Goal: Information Seeking & Learning: Learn about a topic

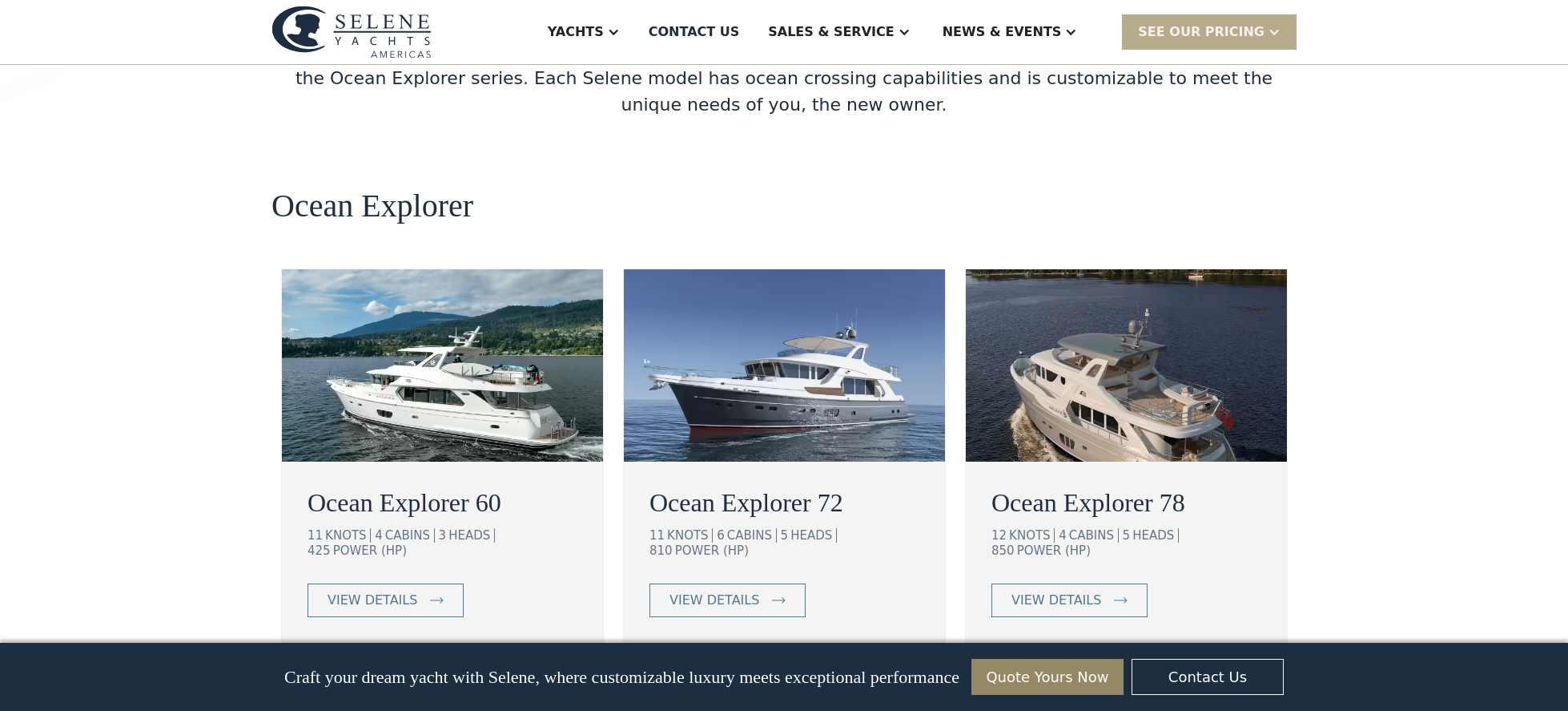
scroll to position [2792, 0]
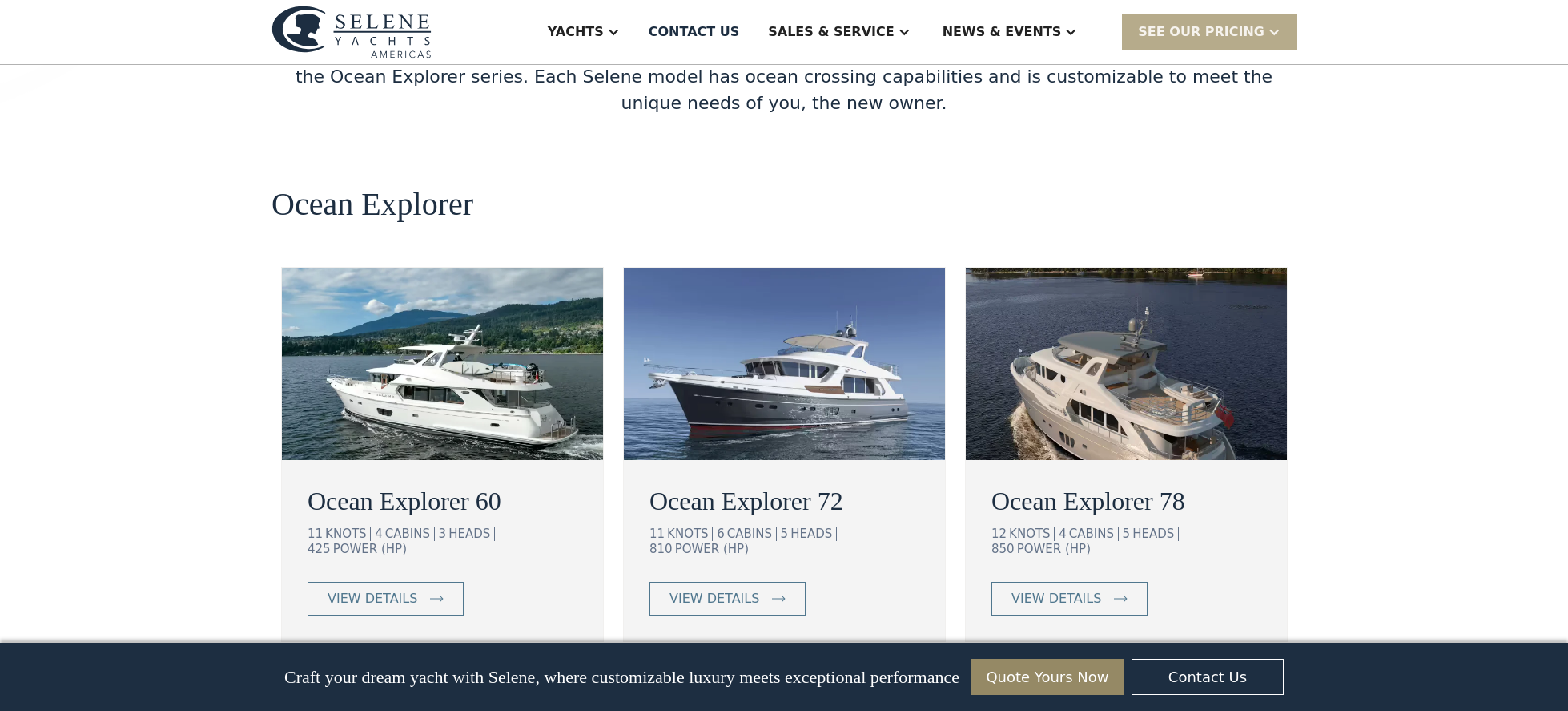
click at [804, 268] on img at bounding box center [784, 364] width 321 height 192
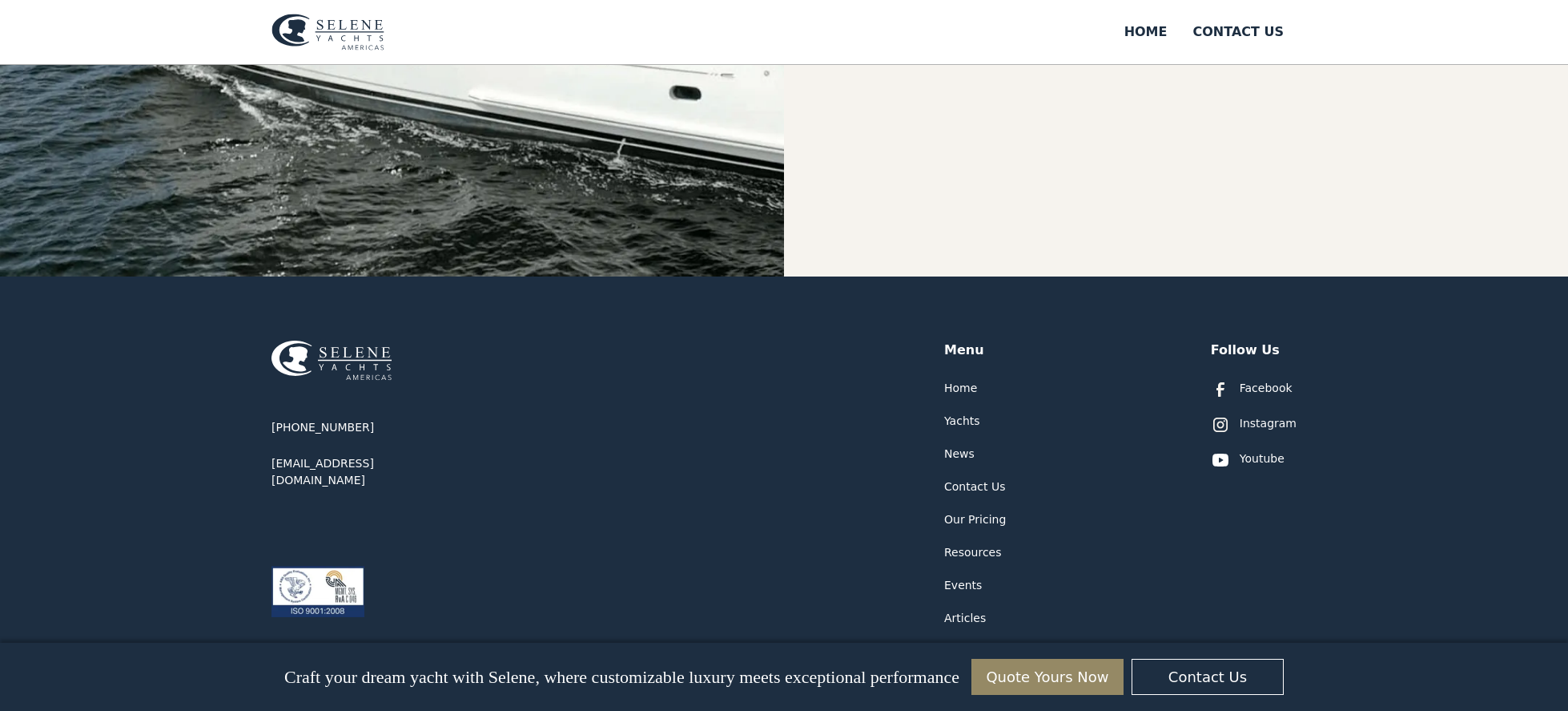
scroll to position [744, 0]
click at [983, 510] on div "Our Pricing" at bounding box center [975, 518] width 62 height 17
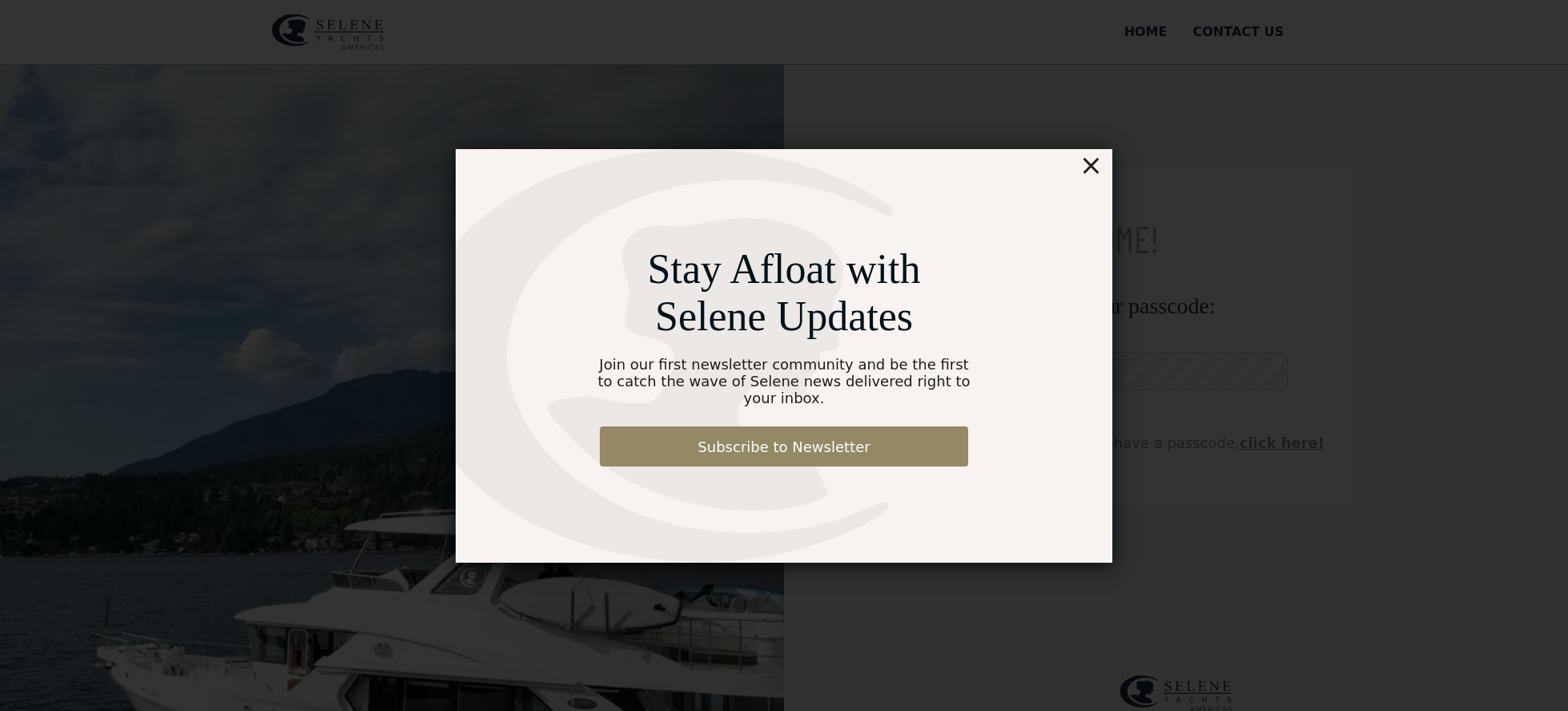
click at [1092, 173] on div "×" at bounding box center [1090, 165] width 23 height 32
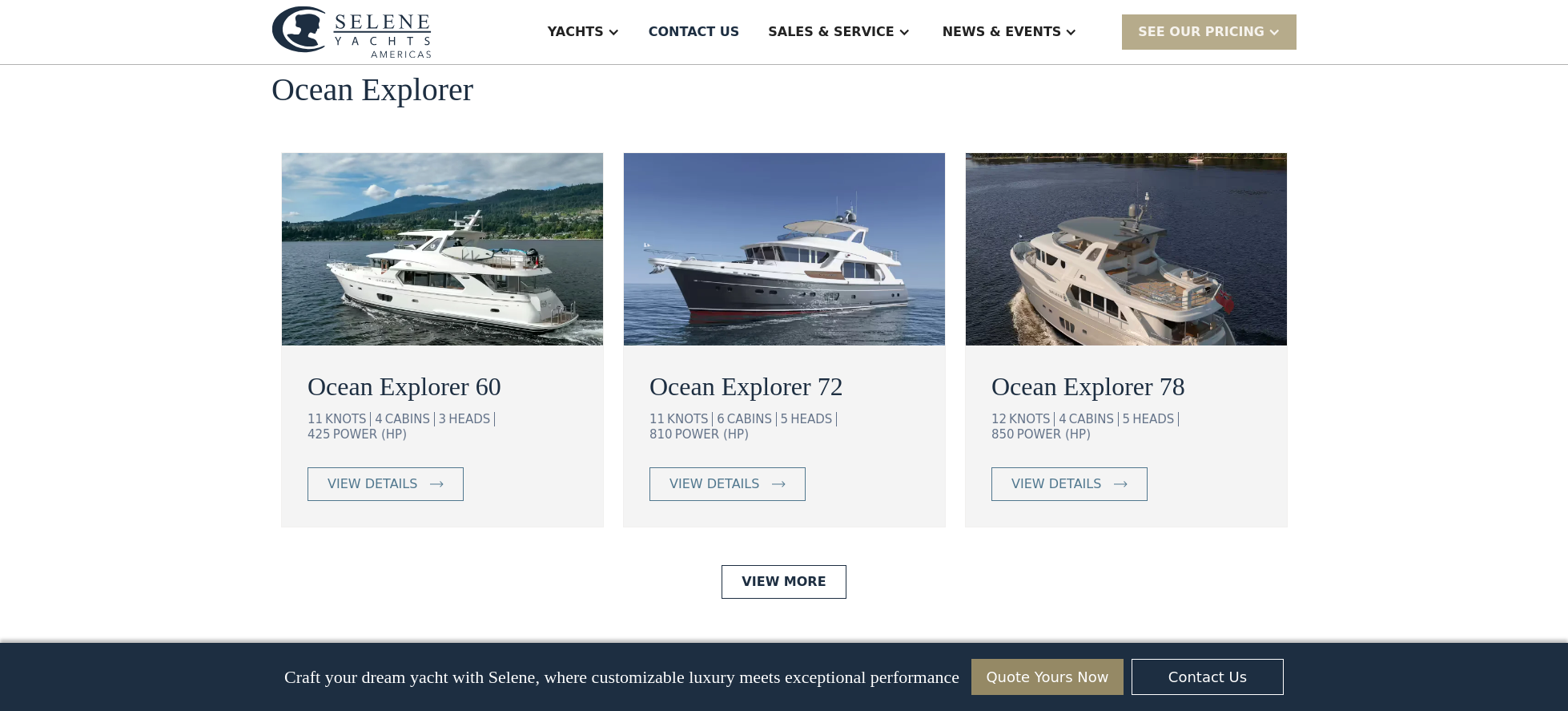
scroll to position [2941, 0]
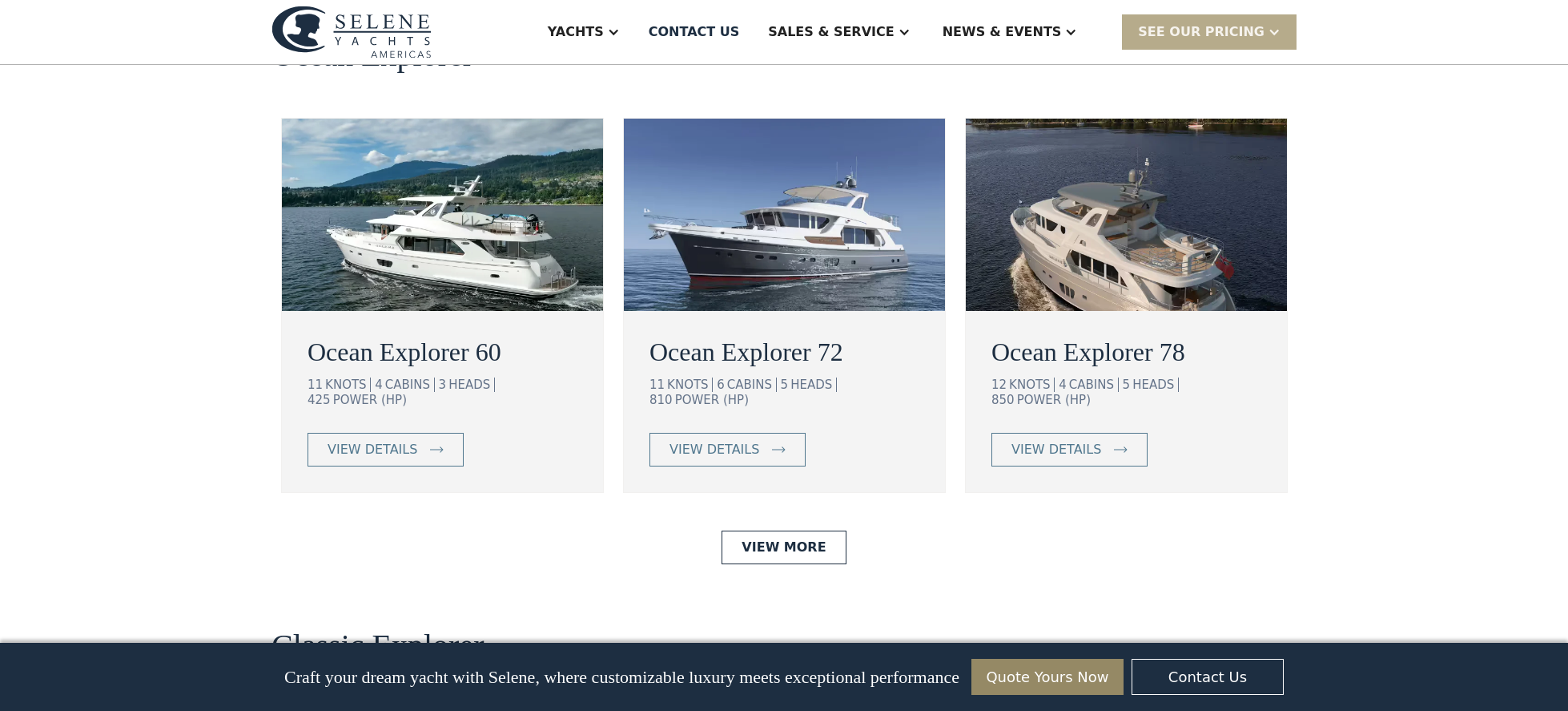
click at [535, 140] on img at bounding box center [442, 215] width 321 height 192
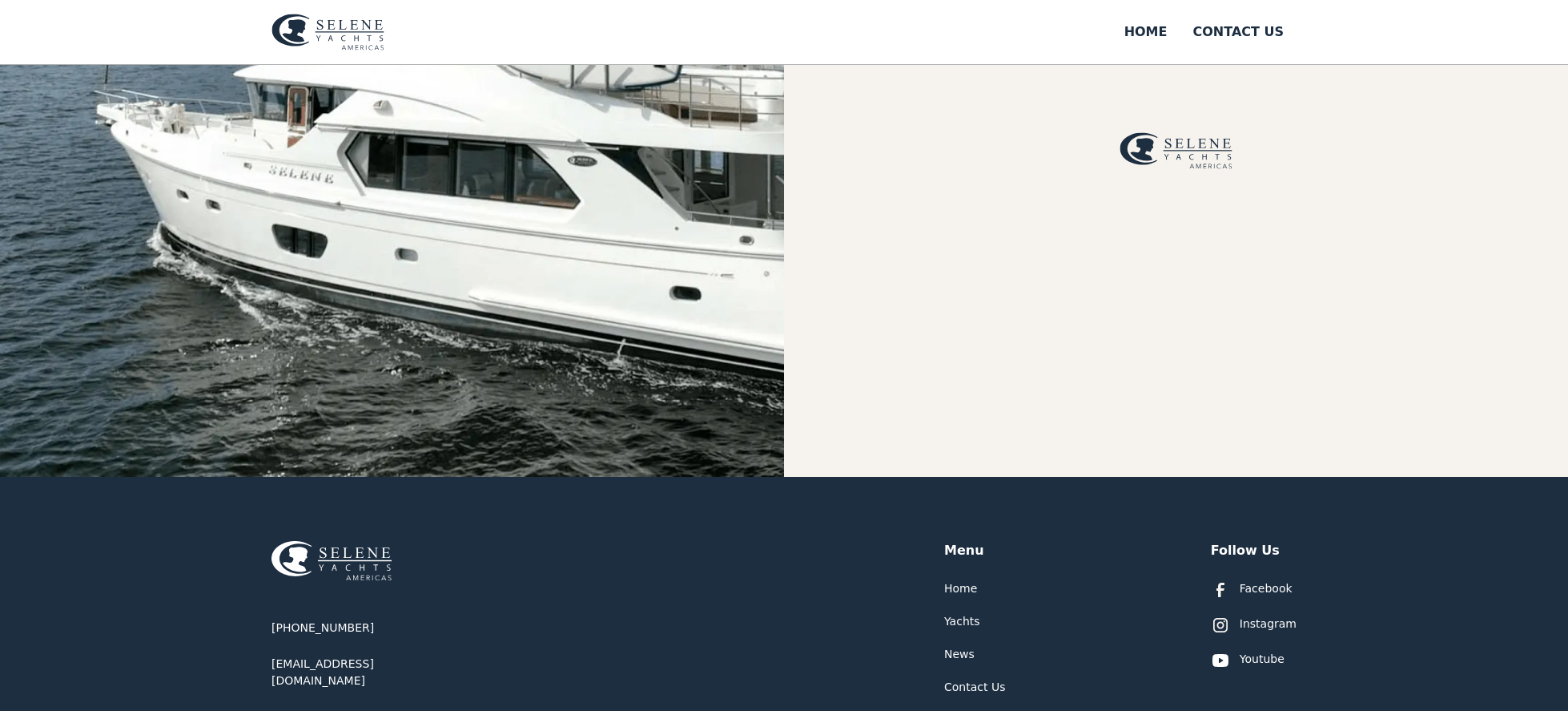
scroll to position [545, 0]
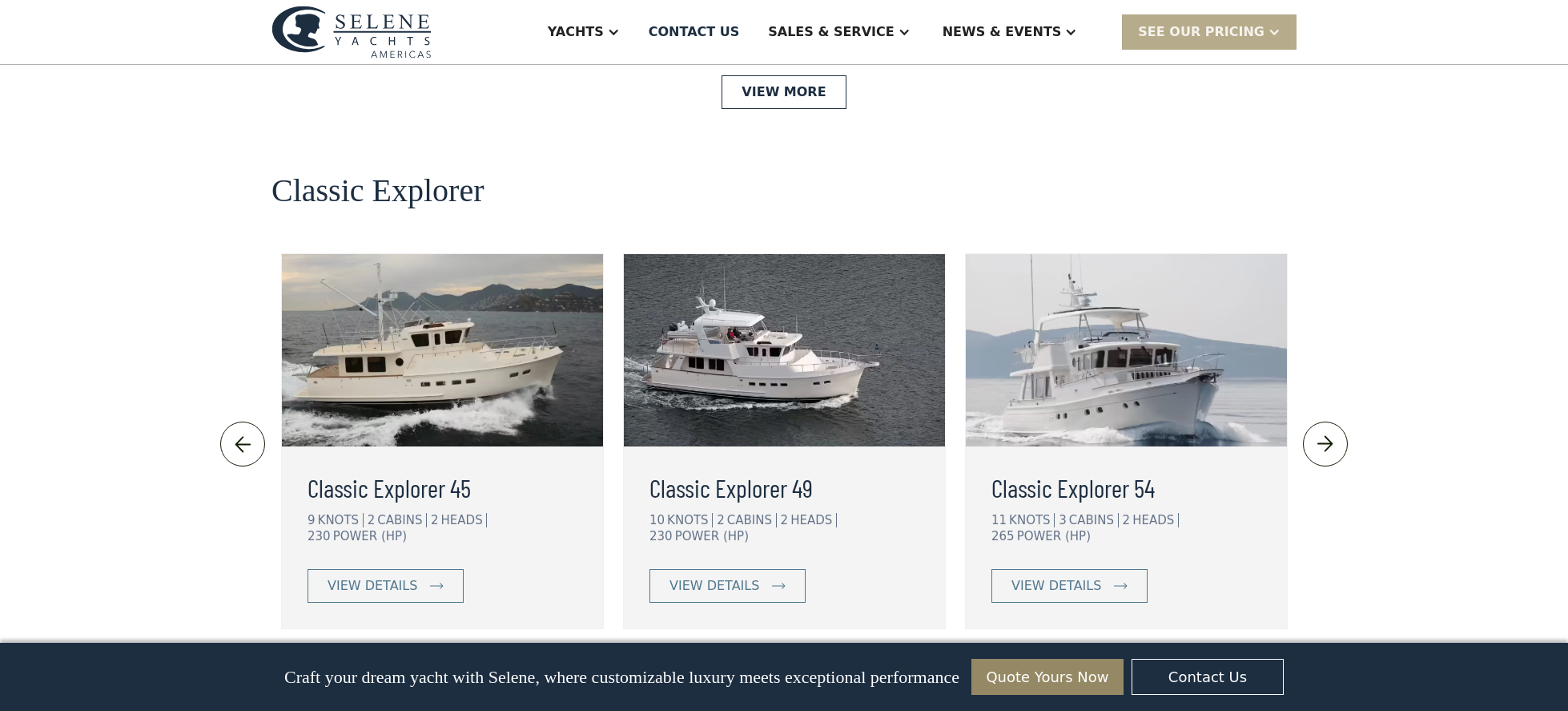
scroll to position [3406, 0]
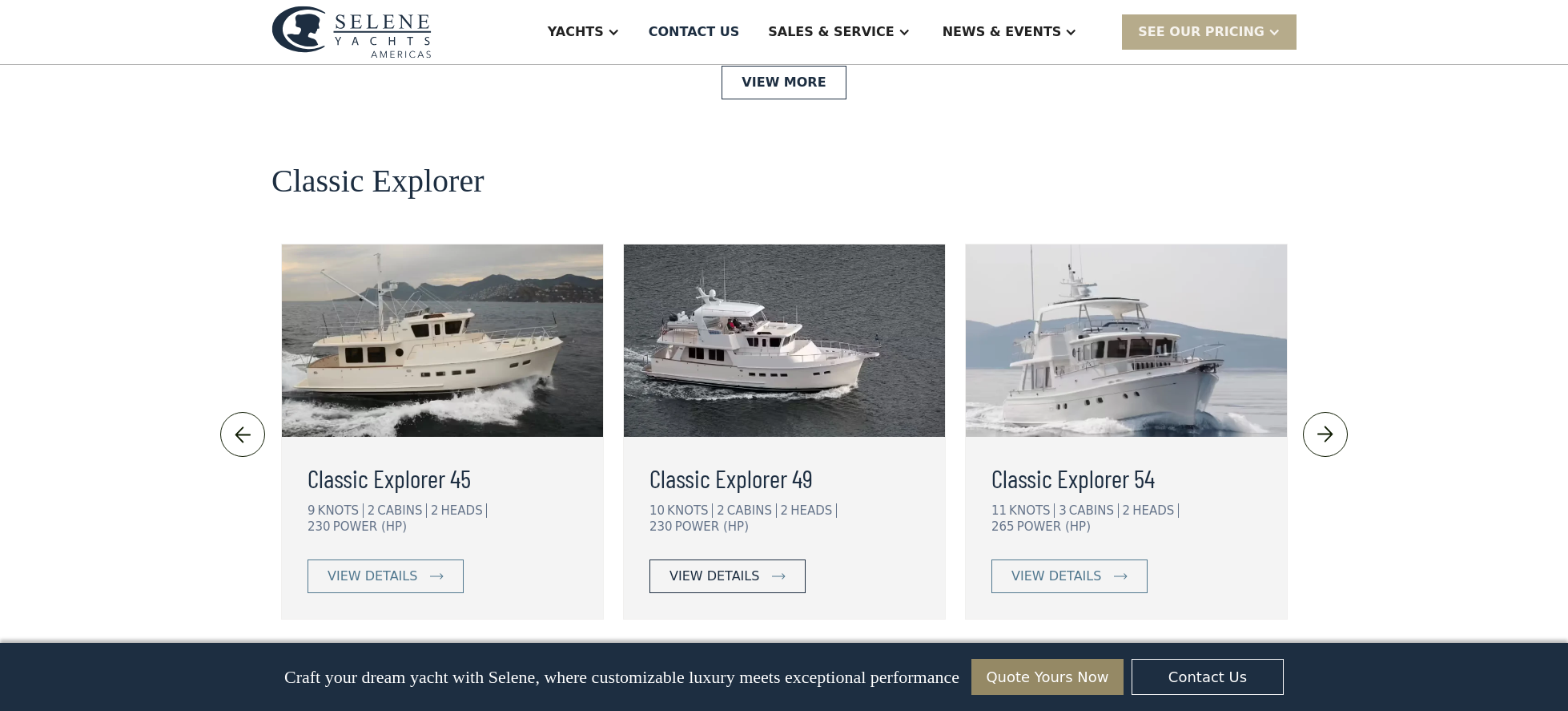
click at [755, 567] on div "view details" at bounding box center [715, 576] width 90 height 19
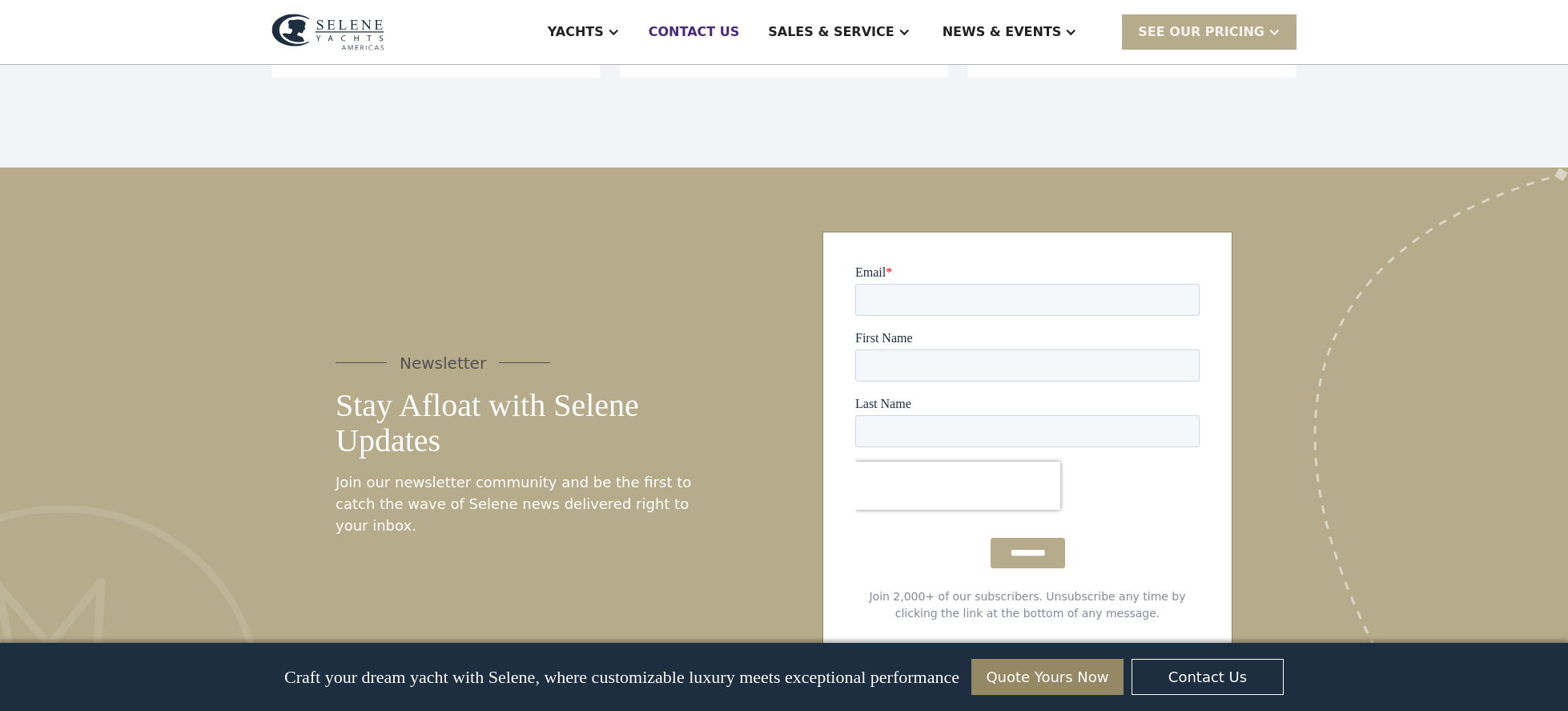
scroll to position [4113, 0]
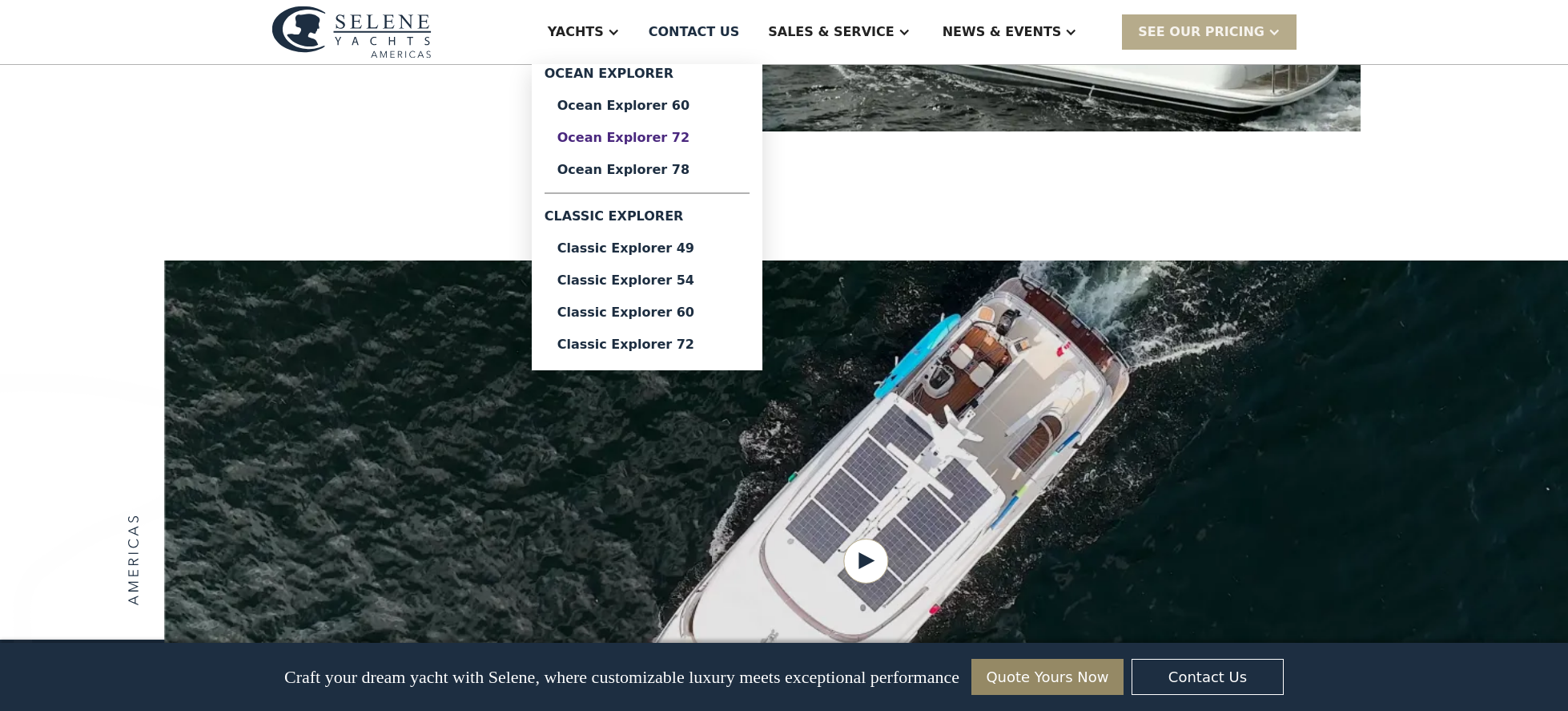
scroll to position [1740, 0]
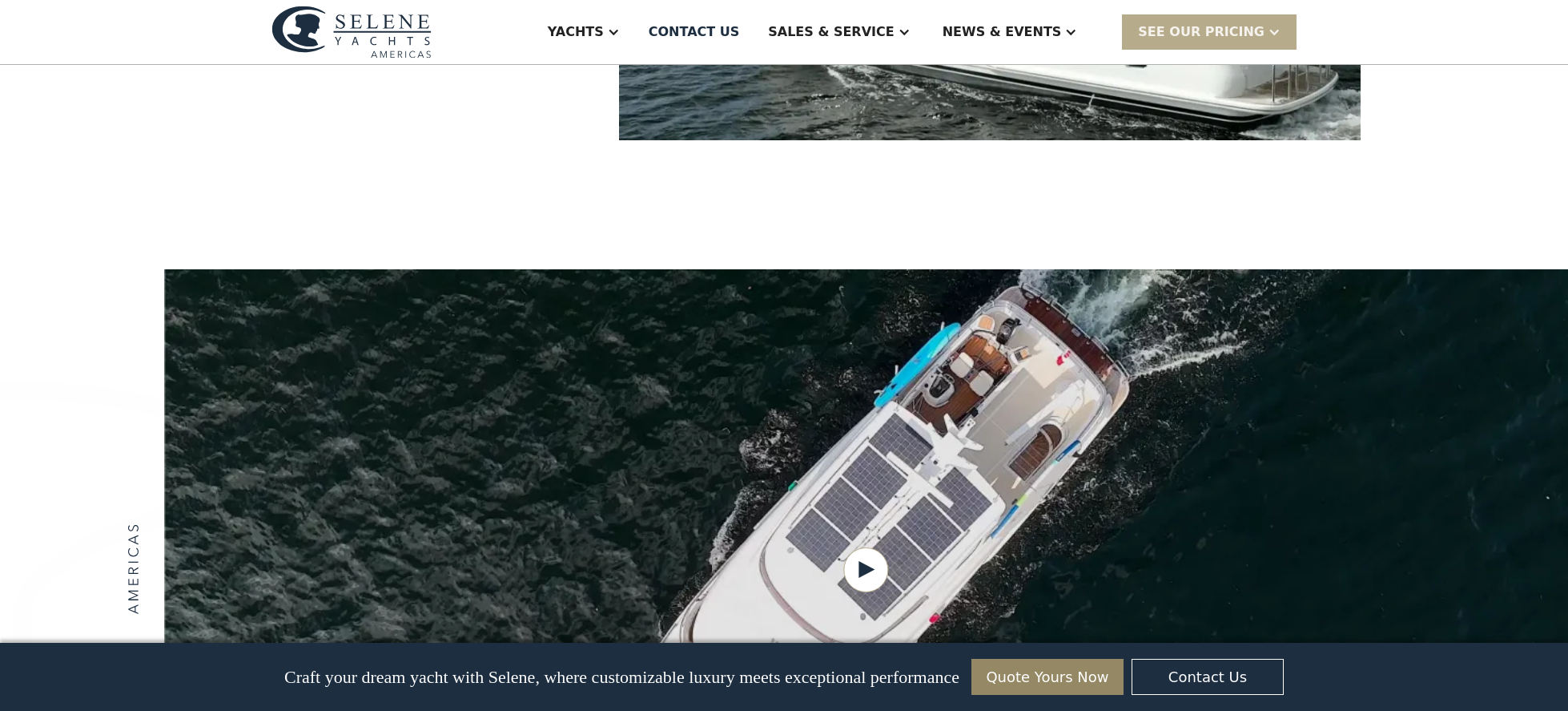
click at [860, 208] on div "We offer two lines of ocean-capable trawlers, the original Classic Explorer ser…" at bounding box center [784, 556] width 1568 height 696
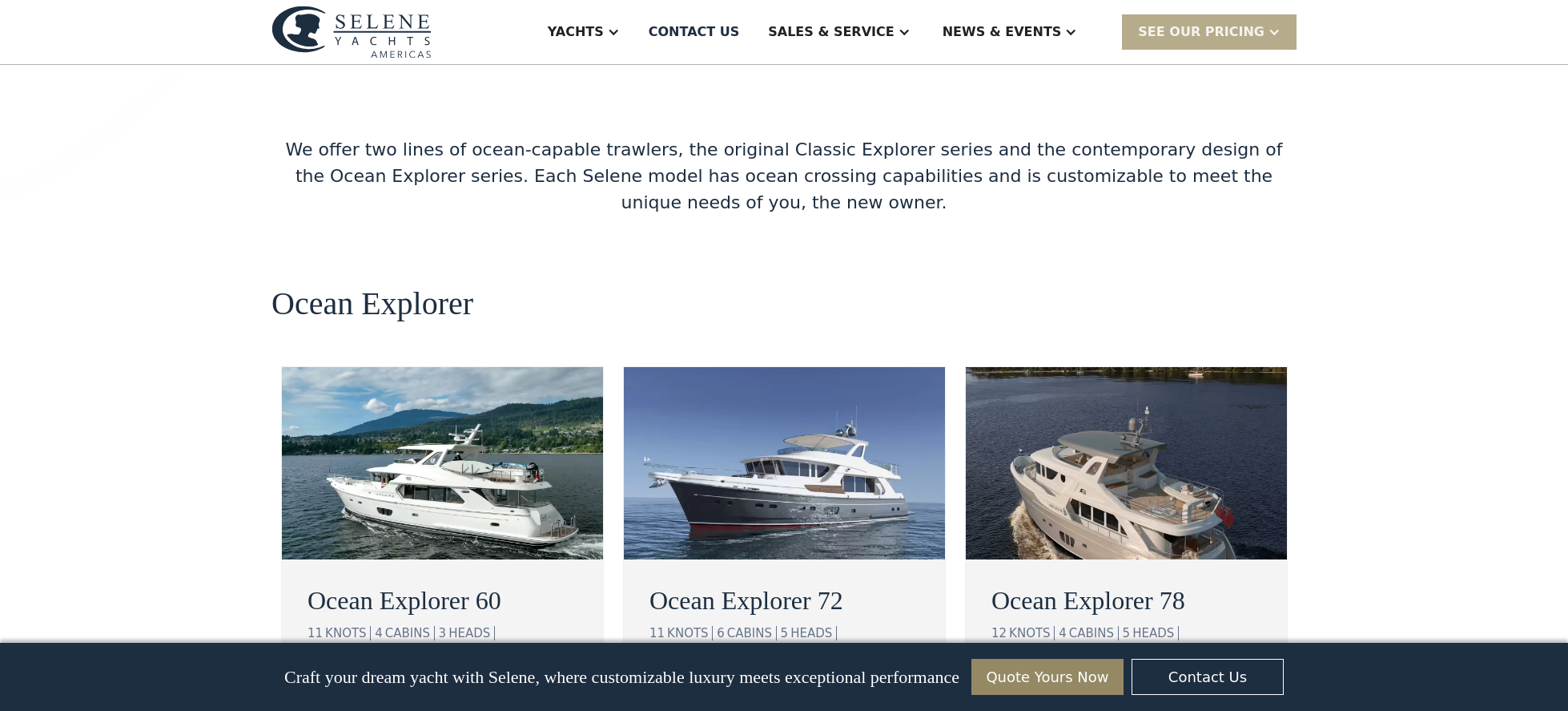
scroll to position [2740, 0]
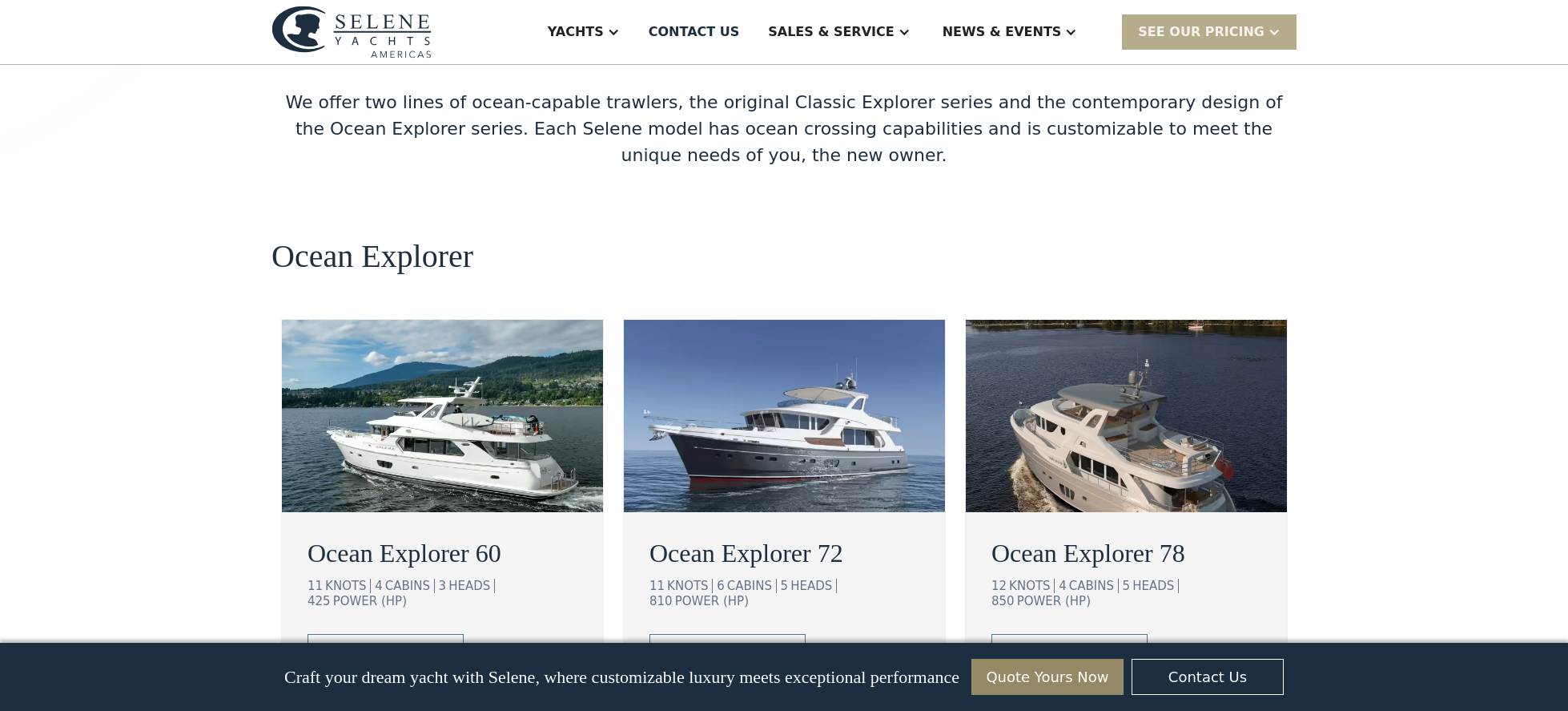
click at [723, 324] on img at bounding box center [784, 416] width 321 height 192
